Goal: Task Accomplishment & Management: Use online tool/utility

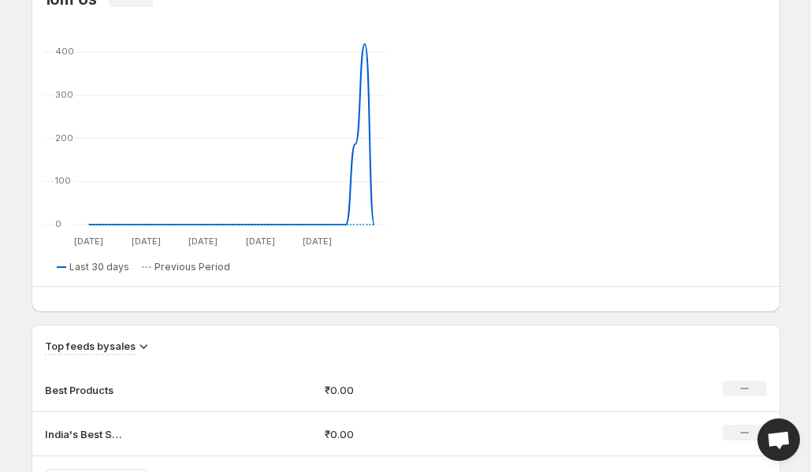
scroll to position [735, 0]
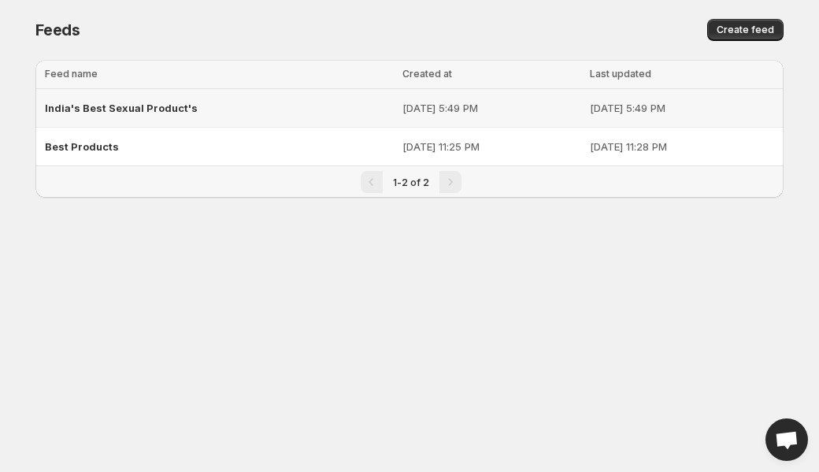
click at [608, 106] on p "[DATE] 5:49 PM" at bounding box center [682, 108] width 184 height 16
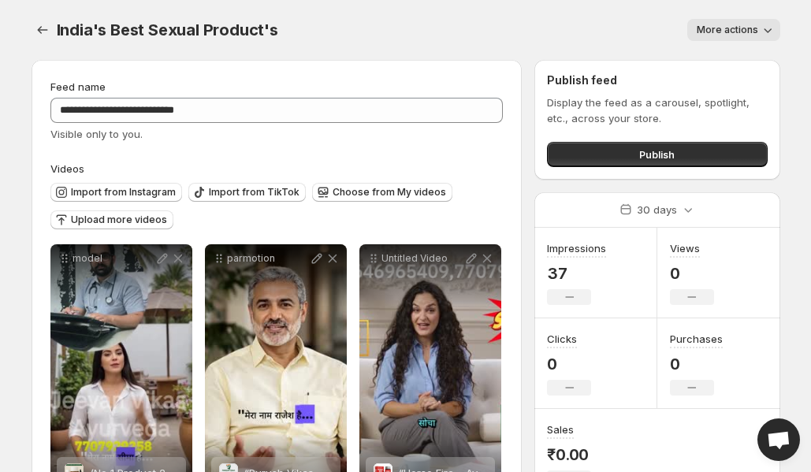
click at [760, 25] on icon "button" at bounding box center [768, 30] width 16 height 16
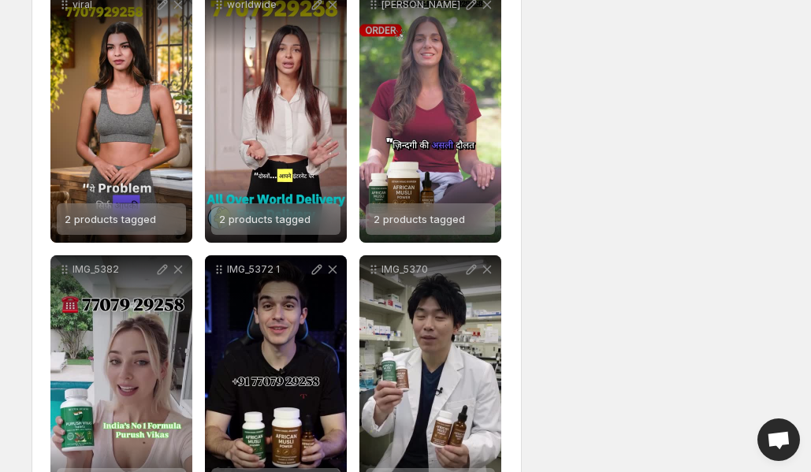
scroll to position [599, 0]
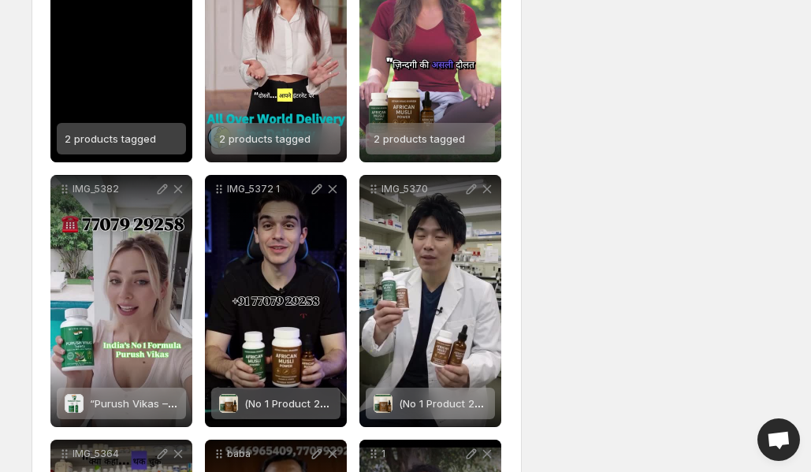
click at [120, 75] on div "viral" at bounding box center [121, 36] width 142 height 252
click at [124, 75] on div "viral" at bounding box center [121, 36] width 142 height 252
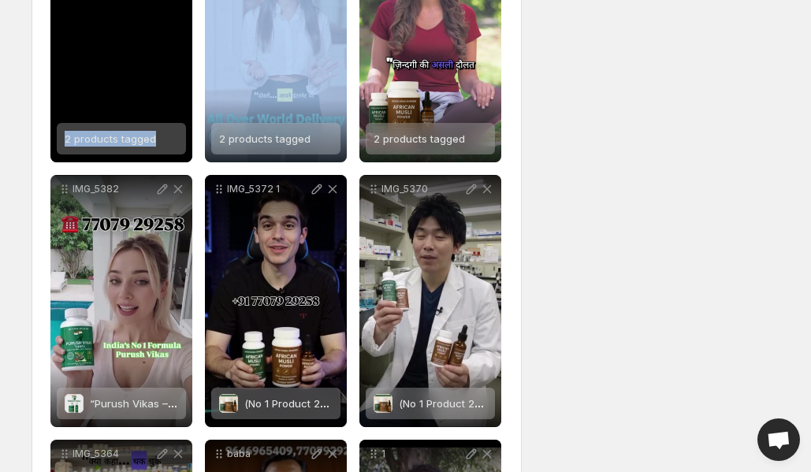
drag, startPoint x: 132, startPoint y: 87, endPoint x: 126, endPoint y: 35, distance: 52.4
click at [126, 35] on div "viral" at bounding box center [121, 36] width 142 height 252
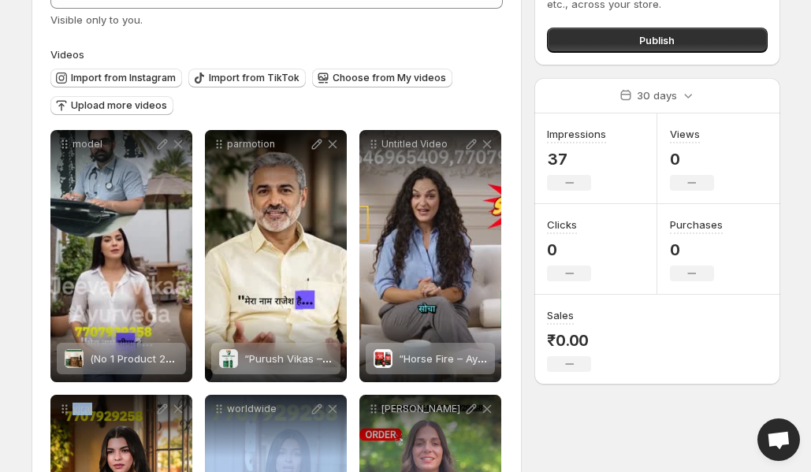
scroll to position [113, 0]
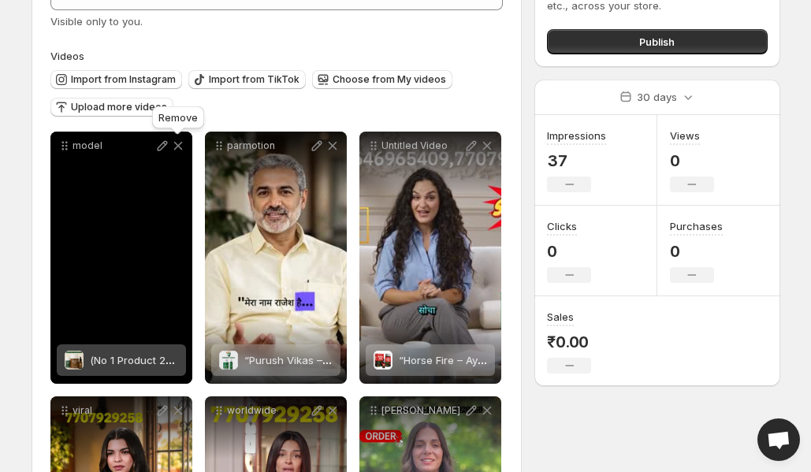
click at [177, 147] on icon at bounding box center [178, 146] width 16 height 16
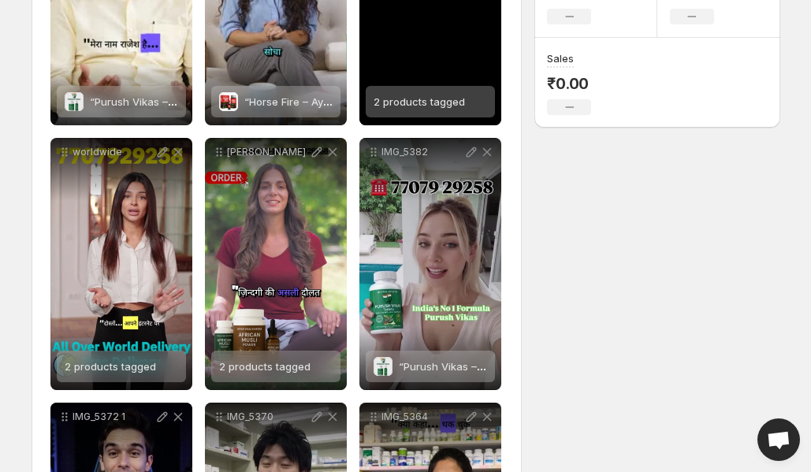
scroll to position [374, 0]
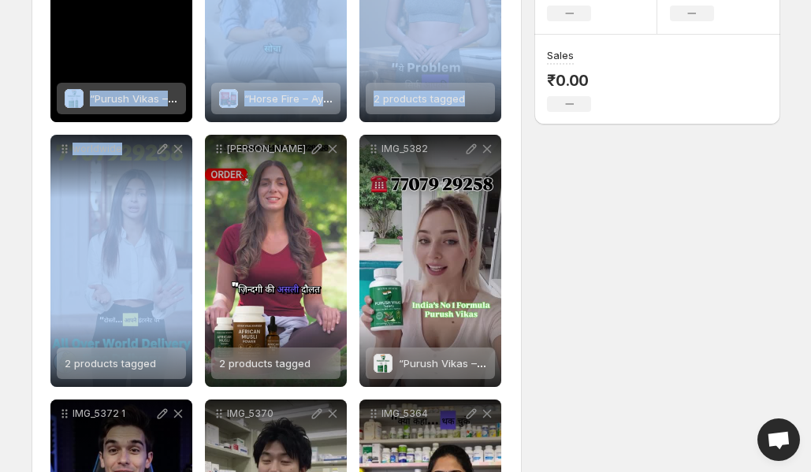
drag, startPoint x: 154, startPoint y: 226, endPoint x: 140, endPoint y: 53, distance: 173.9
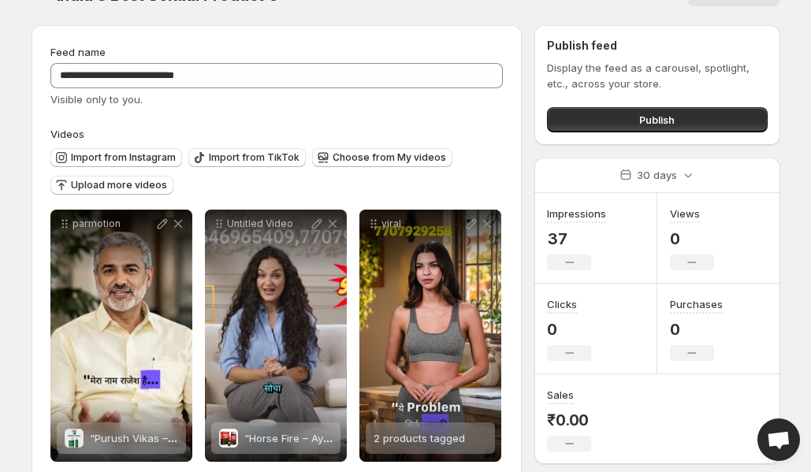
scroll to position [0, 0]
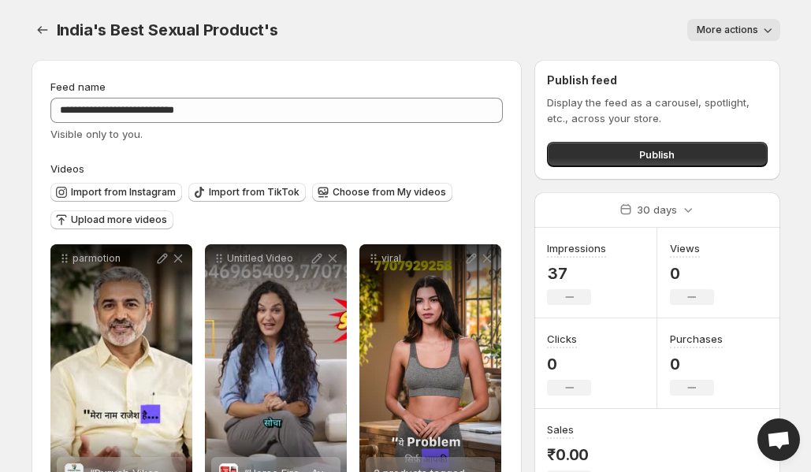
click at [530, 1] on div "India's Best Sexual Product's. This page is ready India's Best Sexual Product's…" at bounding box center [406, 30] width 749 height 60
click at [548, 24] on div "More actions" at bounding box center [538, 30] width 483 height 22
click at [537, 65] on div "Publish feed Display the feed as a carousel, spotlight, etc., across your store…" at bounding box center [656, 120] width 245 height 120
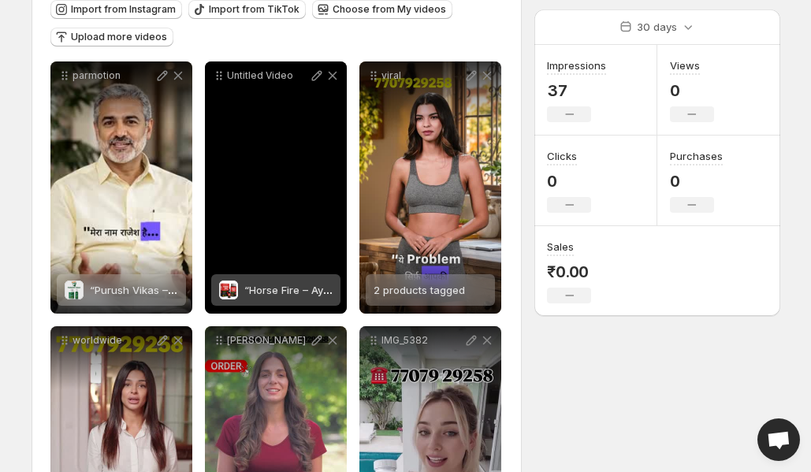
scroll to position [192, 0]
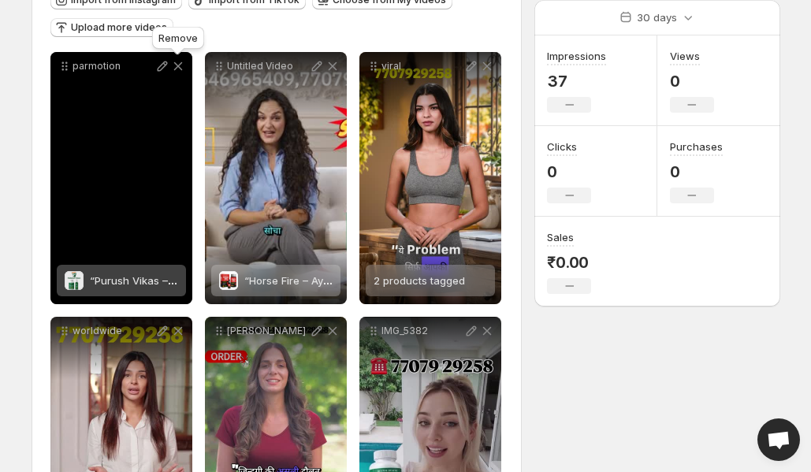
click at [178, 68] on icon at bounding box center [178, 66] width 16 height 16
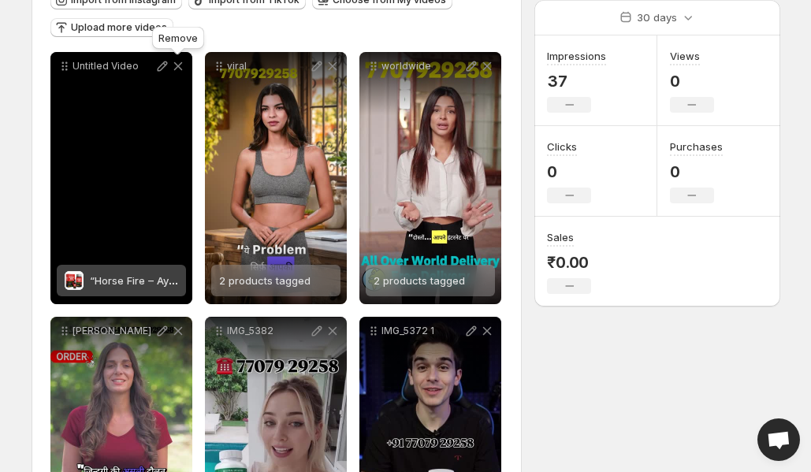
click at [179, 68] on icon at bounding box center [178, 66] width 16 height 16
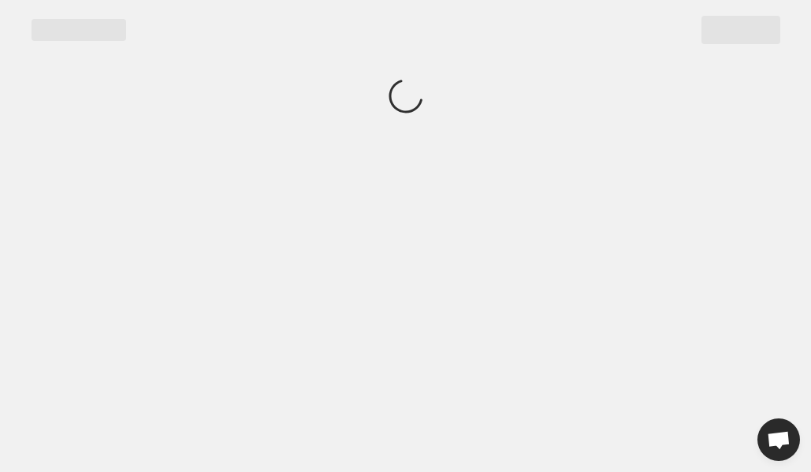
scroll to position [0, 0]
